Goal: Obtain resource: Download file/media

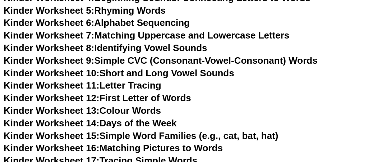
scroll to position [305, 0]
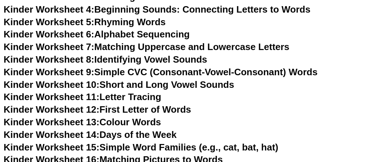
click at [282, 48] on link "Kinder Worksheet 7: Matching Uppercase and Lowercase Letters" at bounding box center [146, 46] width 285 height 11
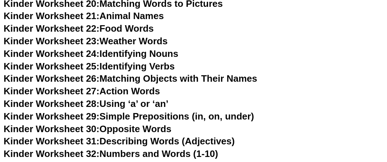
click at [124, 117] on link "Kinder Worksheet 29: Simple Prepositions (in, on, under)" at bounding box center [129, 116] width 250 height 11
